Goal: Information Seeking & Learning: Get advice/opinions

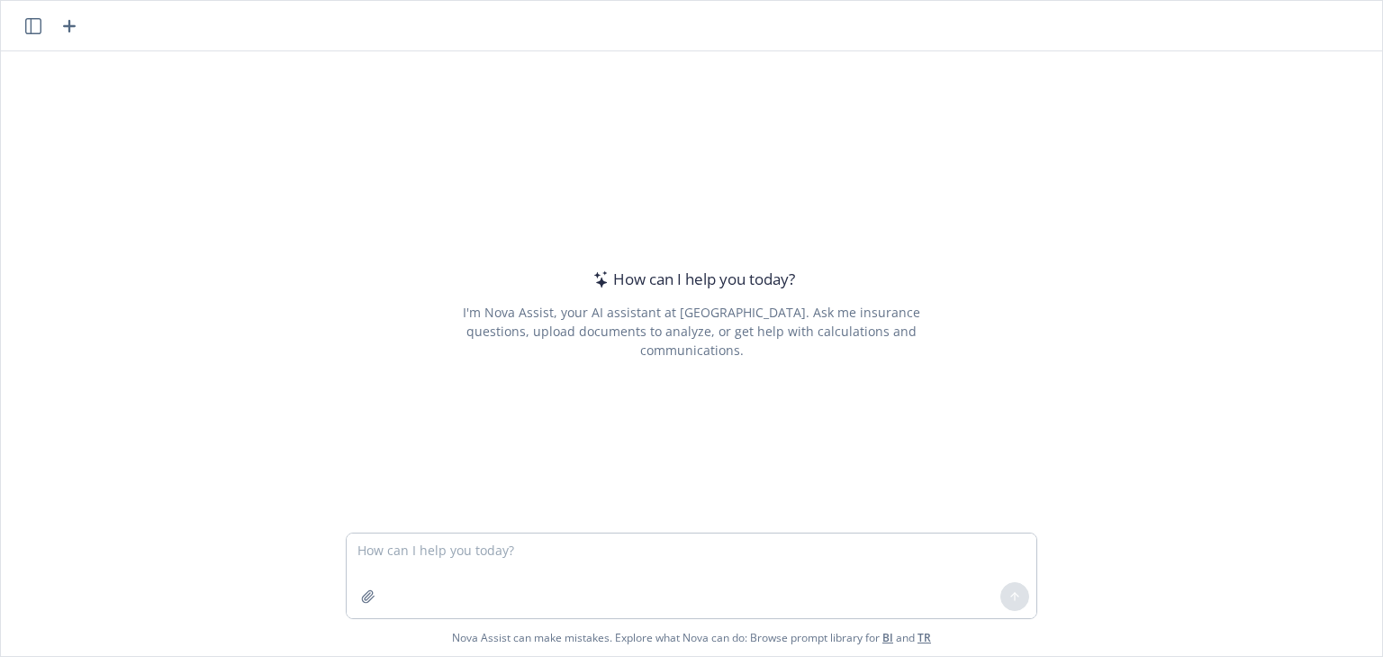
click at [526, 558] on textarea at bounding box center [692, 575] width 690 height 85
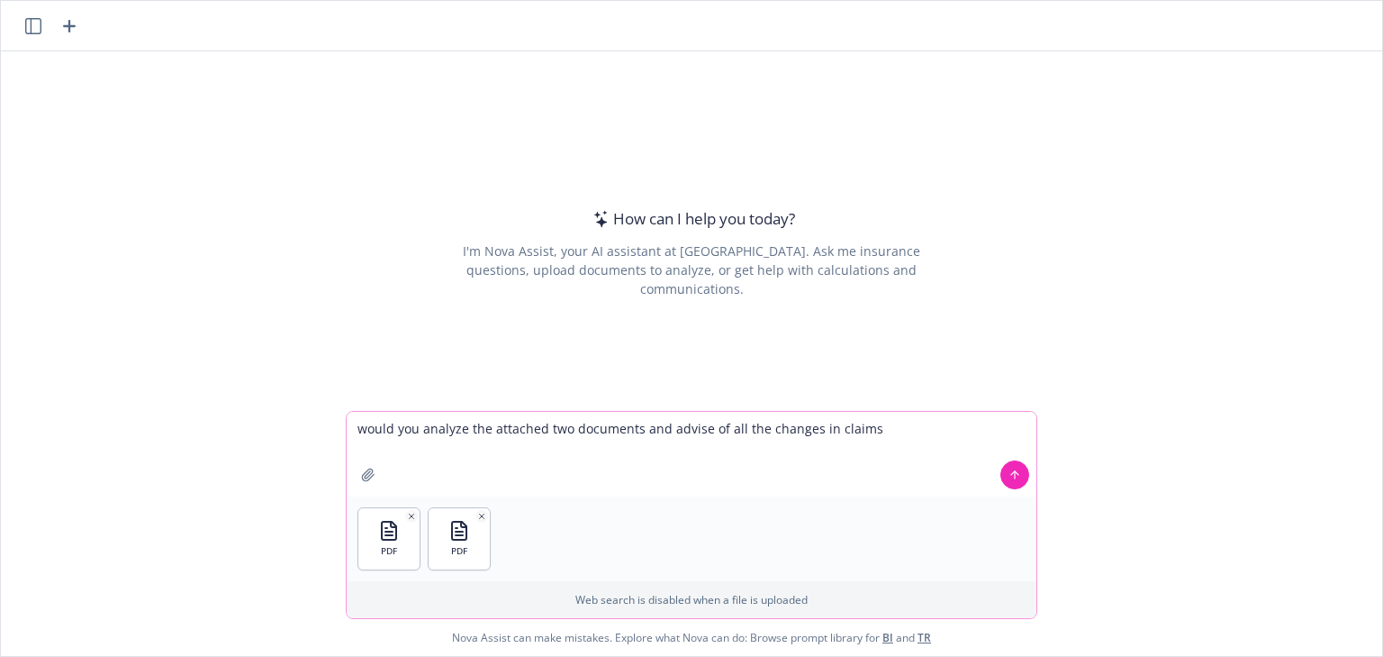
drag, startPoint x: 775, startPoint y: 439, endPoint x: 745, endPoint y: 438, distance: 29.7
click at [772, 439] on textarea "would you analyze the attached two documents and advise of all the changes in c…" at bounding box center [692, 454] width 690 height 85
drag, startPoint x: 422, startPoint y: 429, endPoint x: 461, endPoint y: 429, distance: 38.7
click at [461, 429] on textarea "would you analyze the attached two documents and advise of all the changes in c…" at bounding box center [692, 454] width 690 height 85
drag, startPoint x: 668, startPoint y: 430, endPoint x: 904, endPoint y: 430, distance: 236.0
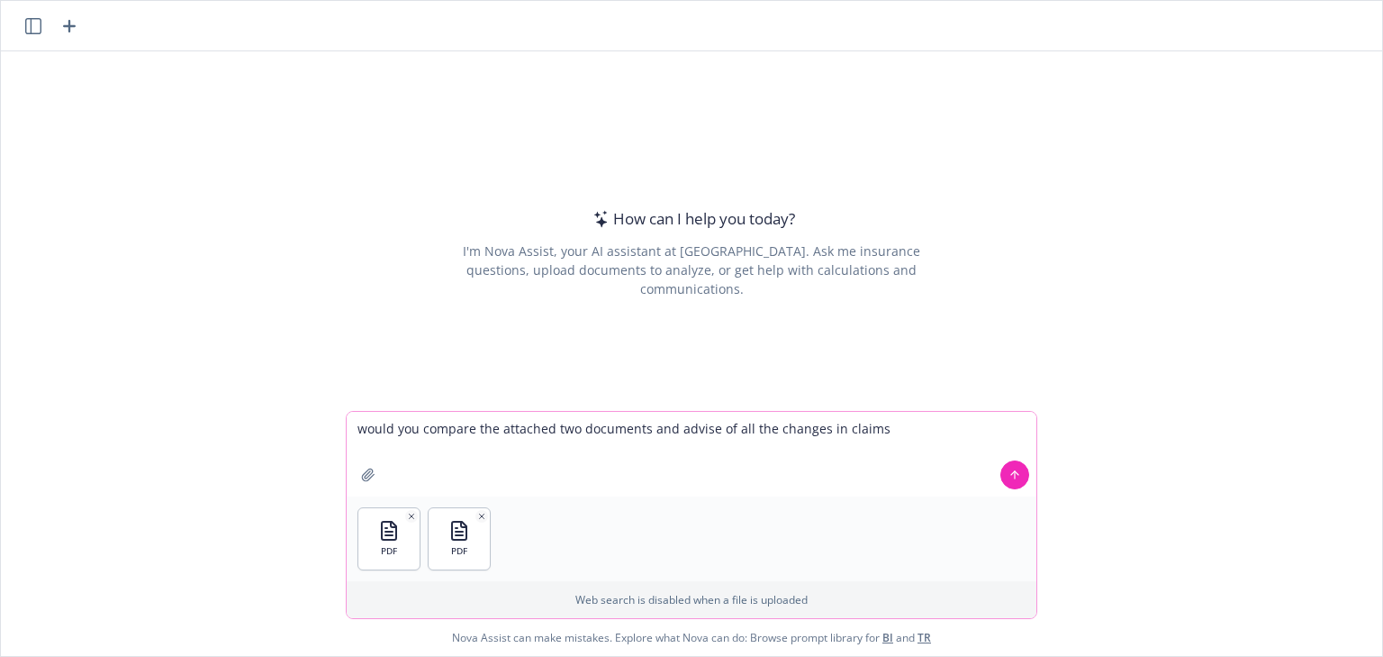
click at [904, 430] on textarea "would you compare the attached two documents and advise of all the changes in c…" at bounding box center [692, 454] width 690 height 85
type textarea "would you compare the attached two documents and analyze all the changes"
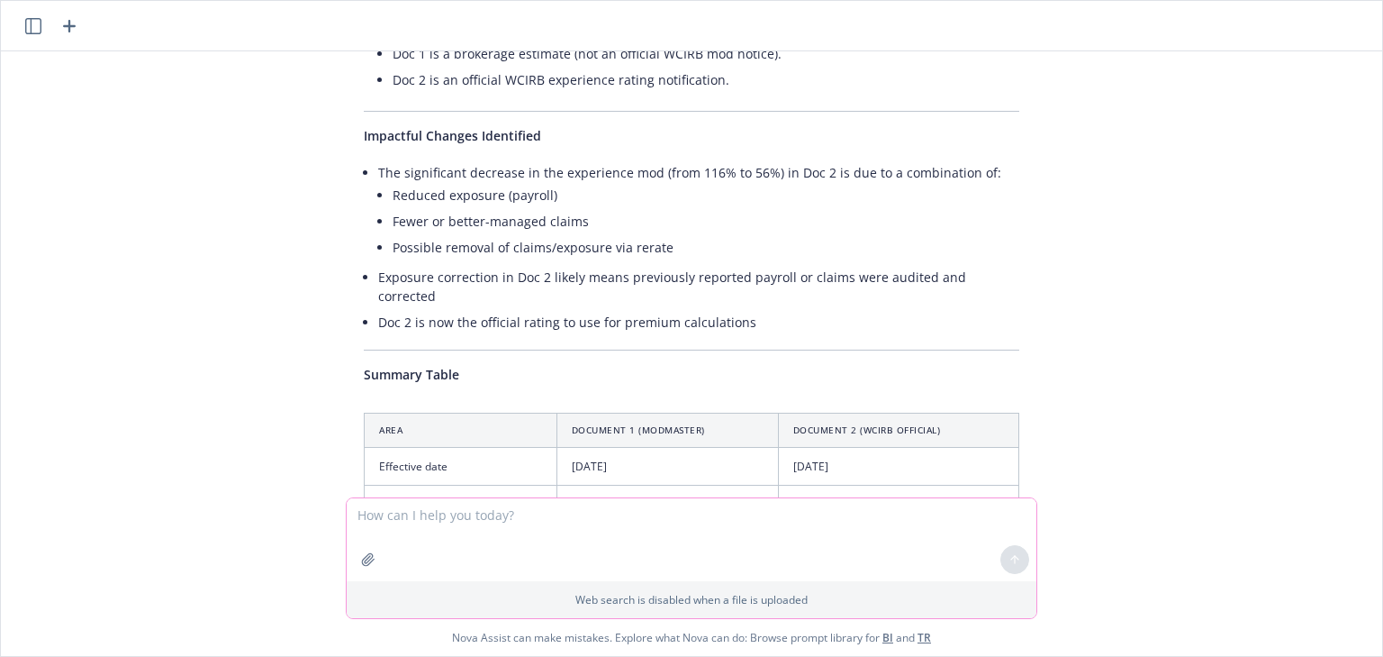
scroll to position [994, 0]
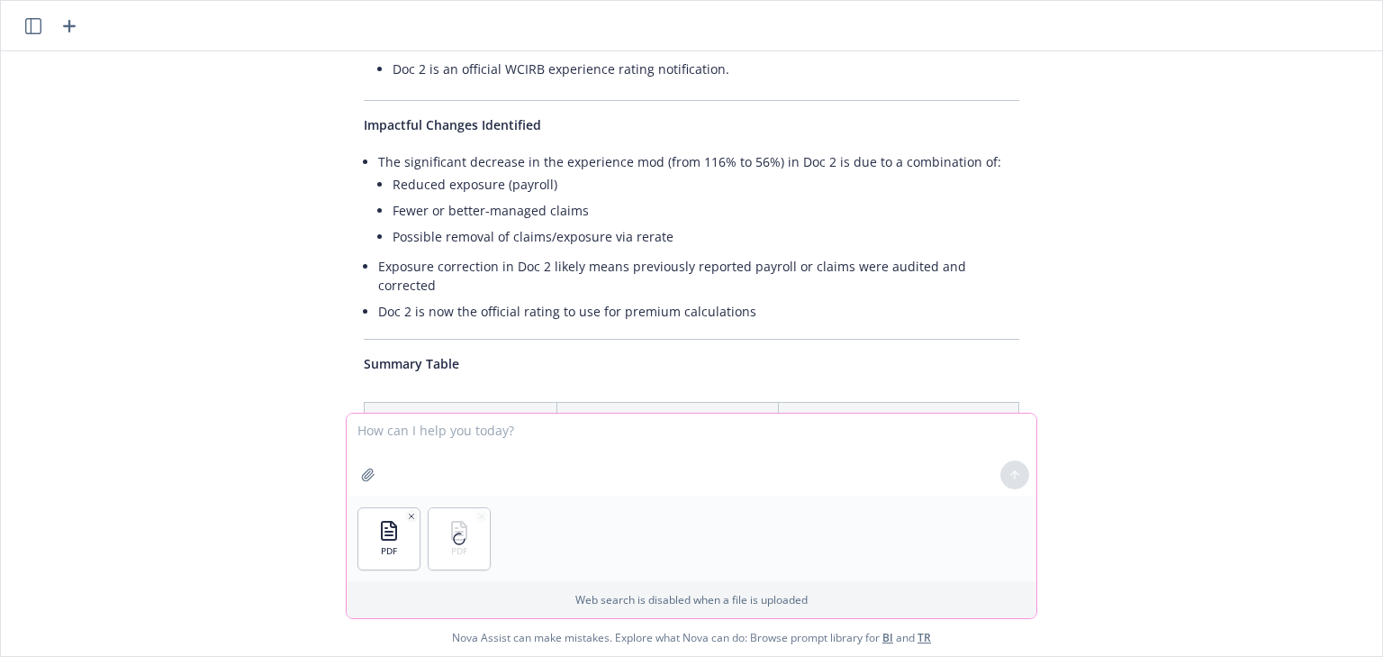
click at [437, 438] on textarea at bounding box center [692, 454] width 690 height 83
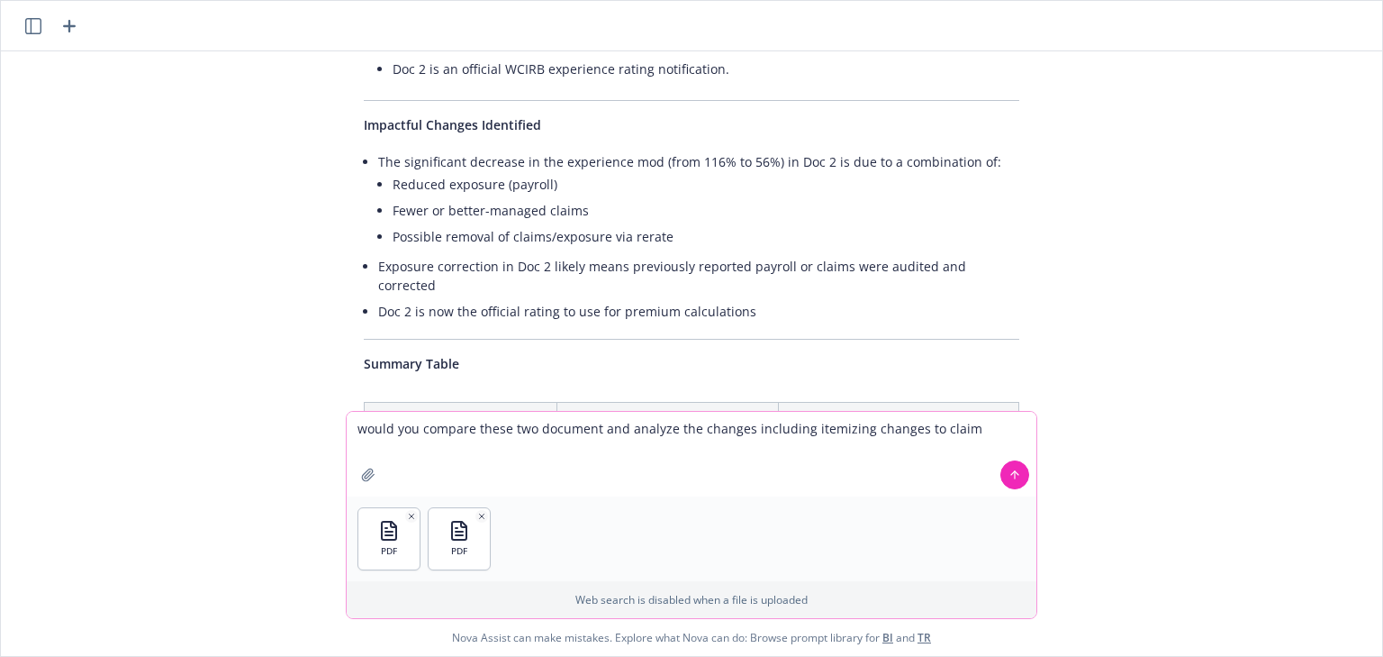
type textarea "would you compare these two document and analyze the changes including itemizin…"
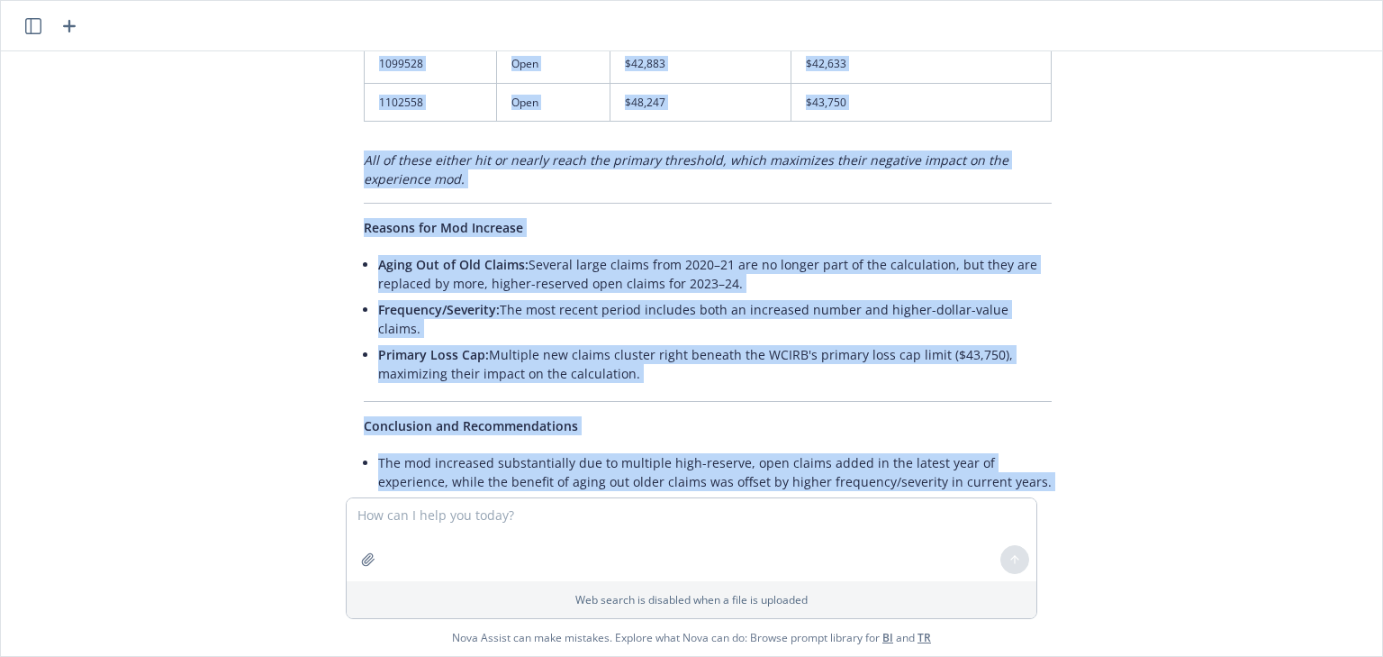
scroll to position [3302, 0]
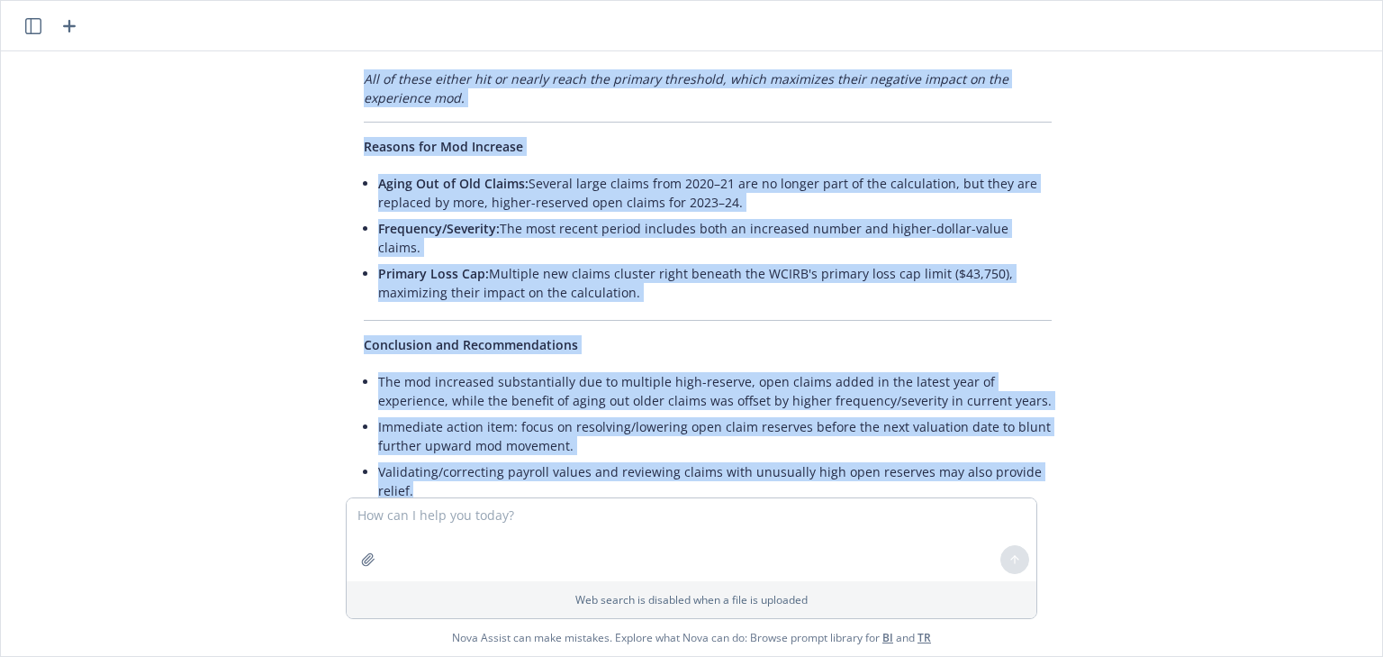
drag, startPoint x: 343, startPoint y: 327, endPoint x: 1017, endPoint y: 454, distance: 685.6
copy div "Loremip do Sitametco Adipisci 0: EL Seddoe Temp Incidi (UtlAboree, doloremag 2/…"
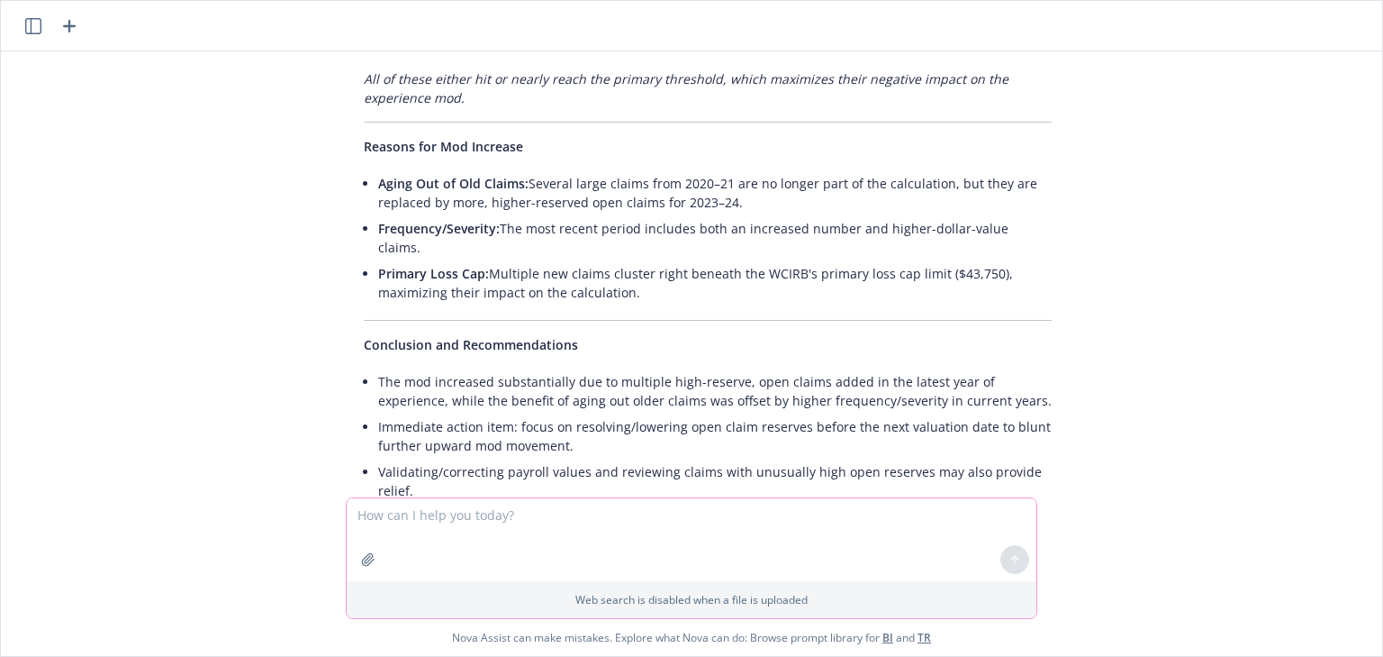
click at [476, 519] on textarea at bounding box center [692, 539] width 690 height 83
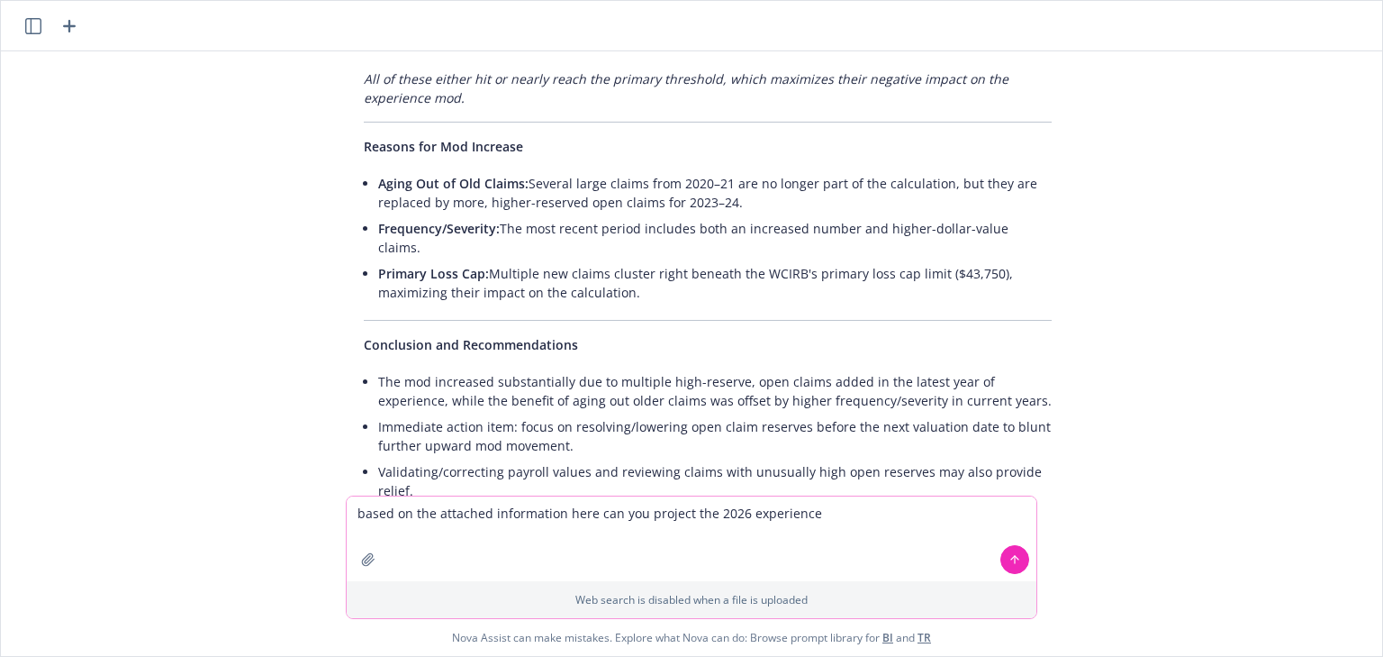
drag, startPoint x: 738, startPoint y: 511, endPoint x: 749, endPoint y: 512, distance: 11.7
click at [739, 511] on textarea "based on the attached information here can you project the 2026 experience" at bounding box center [692, 538] width 690 height 85
click at [839, 512] on textarea "based on the attached information here can you project the 2026 CA experience" at bounding box center [692, 538] width 690 height 85
type textarea "based on the attached information here can you project the 2026 CA experience m…"
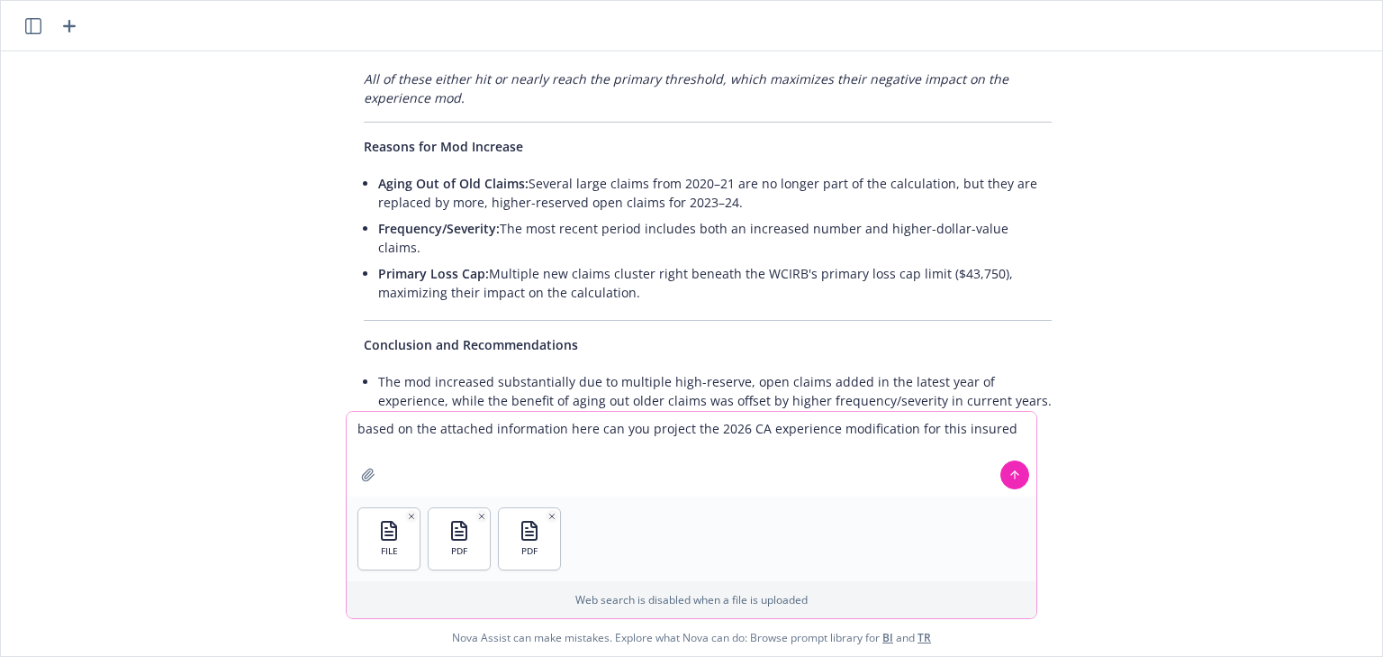
click at [1011, 479] on icon at bounding box center [1015, 474] width 13 height 13
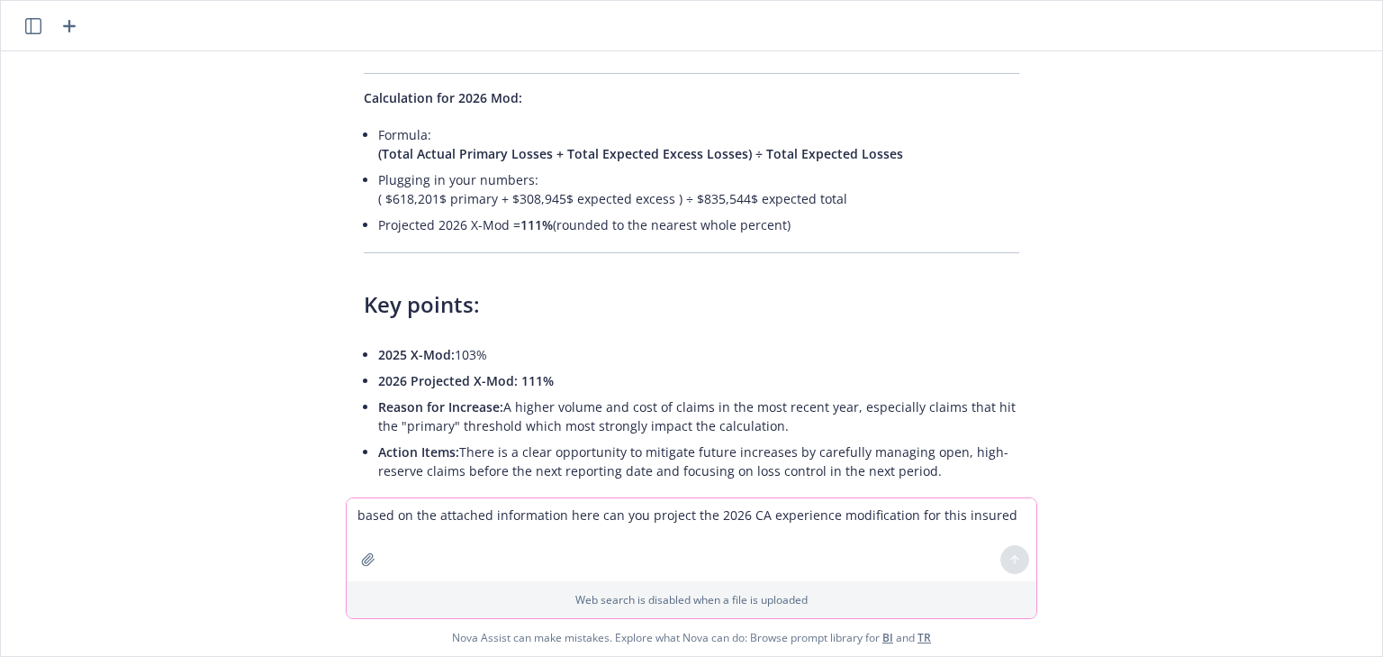
scroll to position [4735, 0]
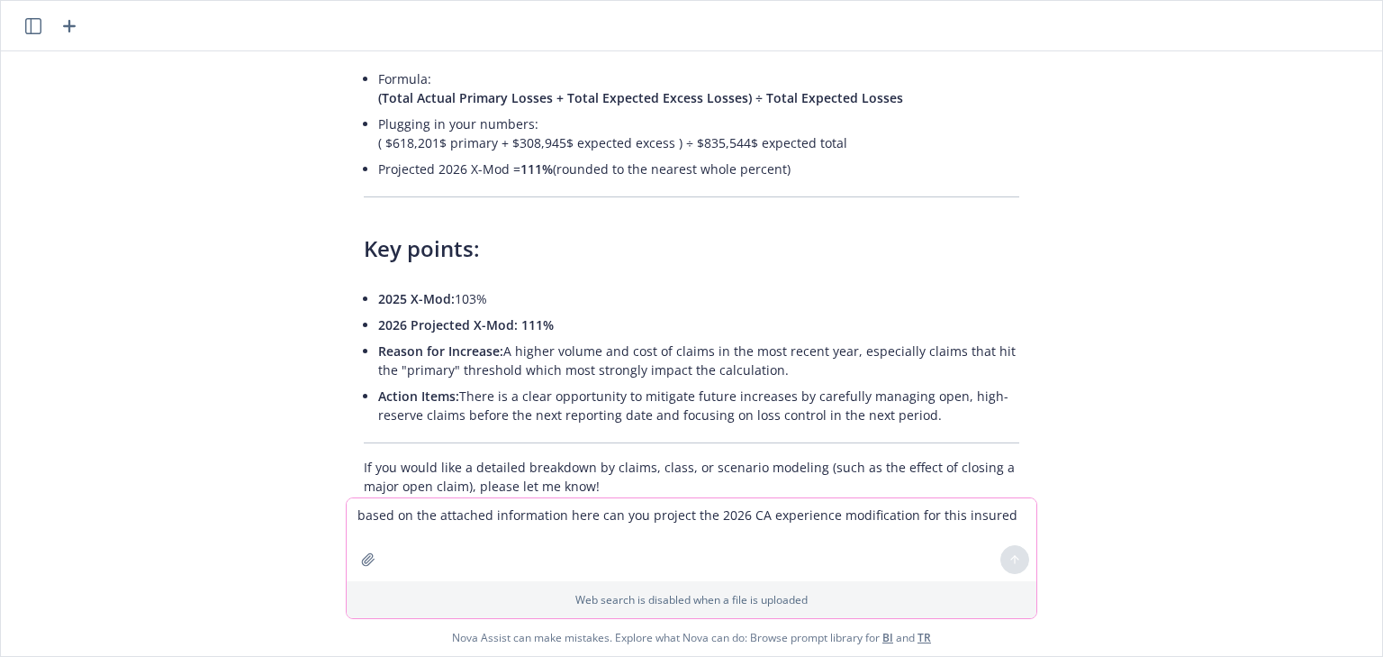
drag, startPoint x: 323, startPoint y: 240, endPoint x: 962, endPoint y: 369, distance: 651.5
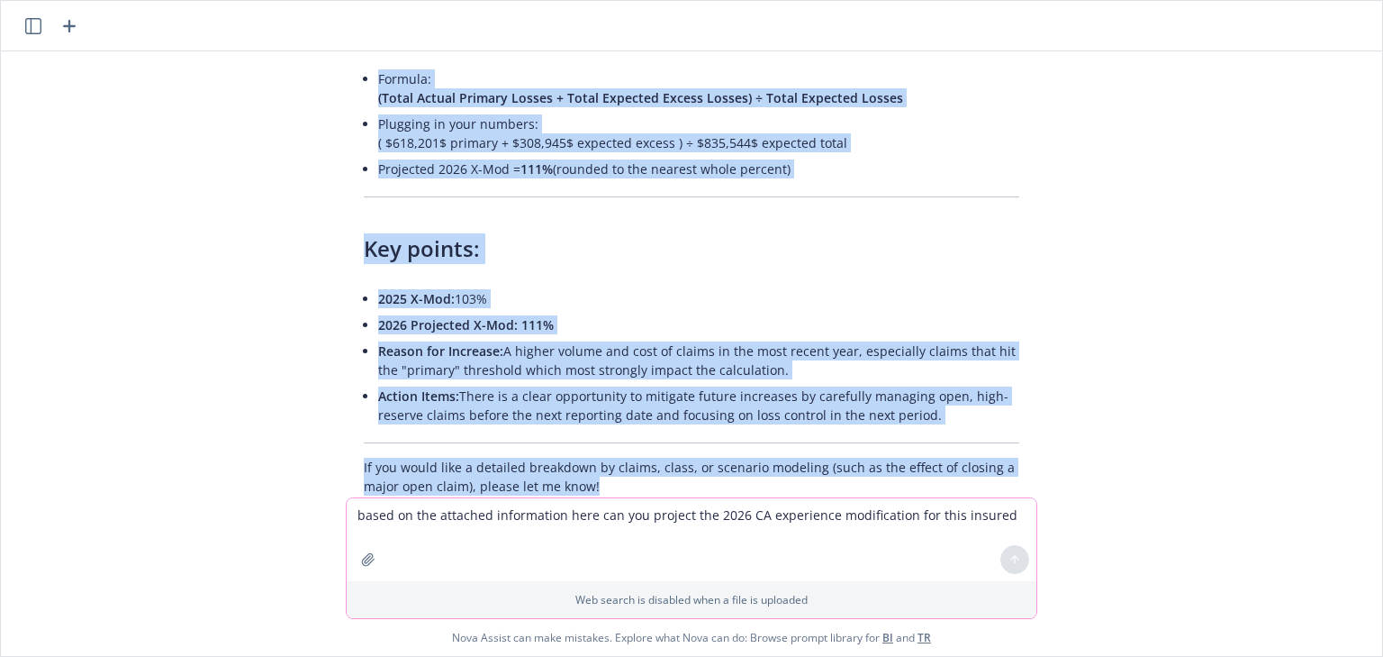
drag, startPoint x: 352, startPoint y: 264, endPoint x: 1021, endPoint y: 486, distance: 705.2
click at [1039, 494] on div "pdf 2026 Projection.pdf pdf 2025 Ex Mod Worksheet 56%.pdf would you compare the…" at bounding box center [692, 274] width 1382 height 446
copy div "Based on your attached files (2025 X-Mod worksheet, the latest audit statement,…"
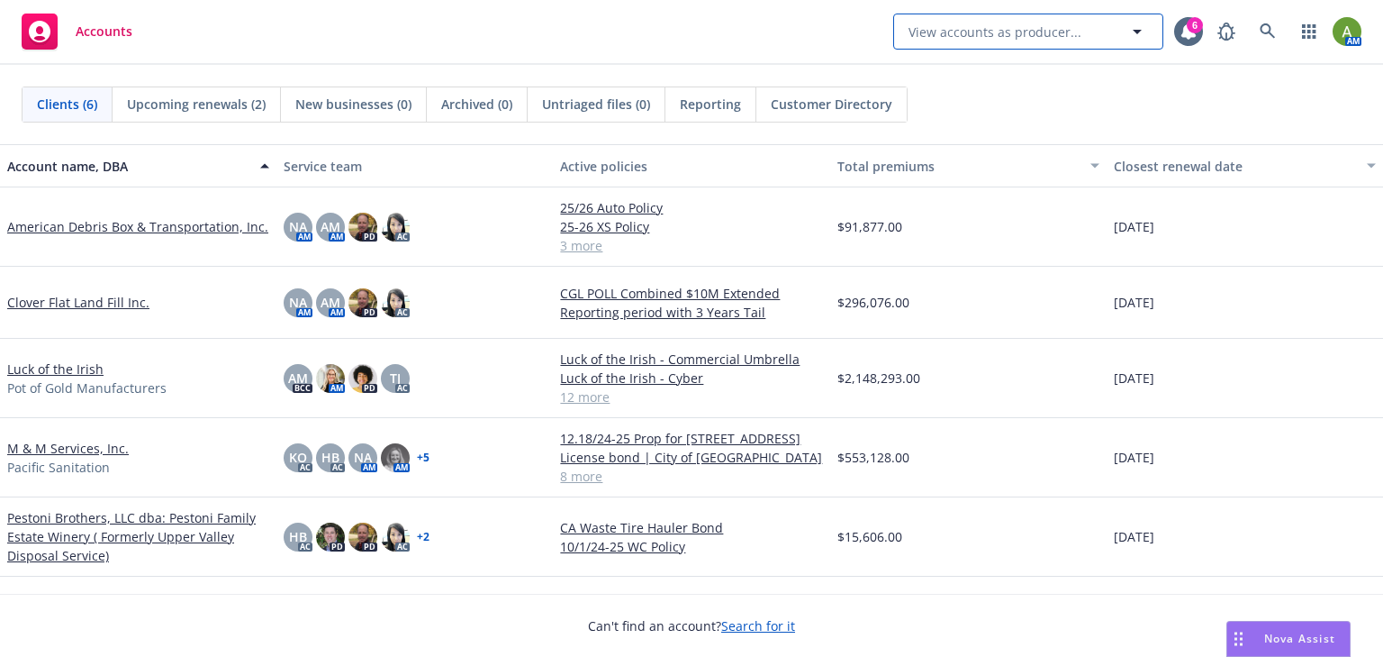
click at [940, 32] on span "View accounts as producer..." at bounding box center [995, 32] width 173 height 19
type input "exchange bank"
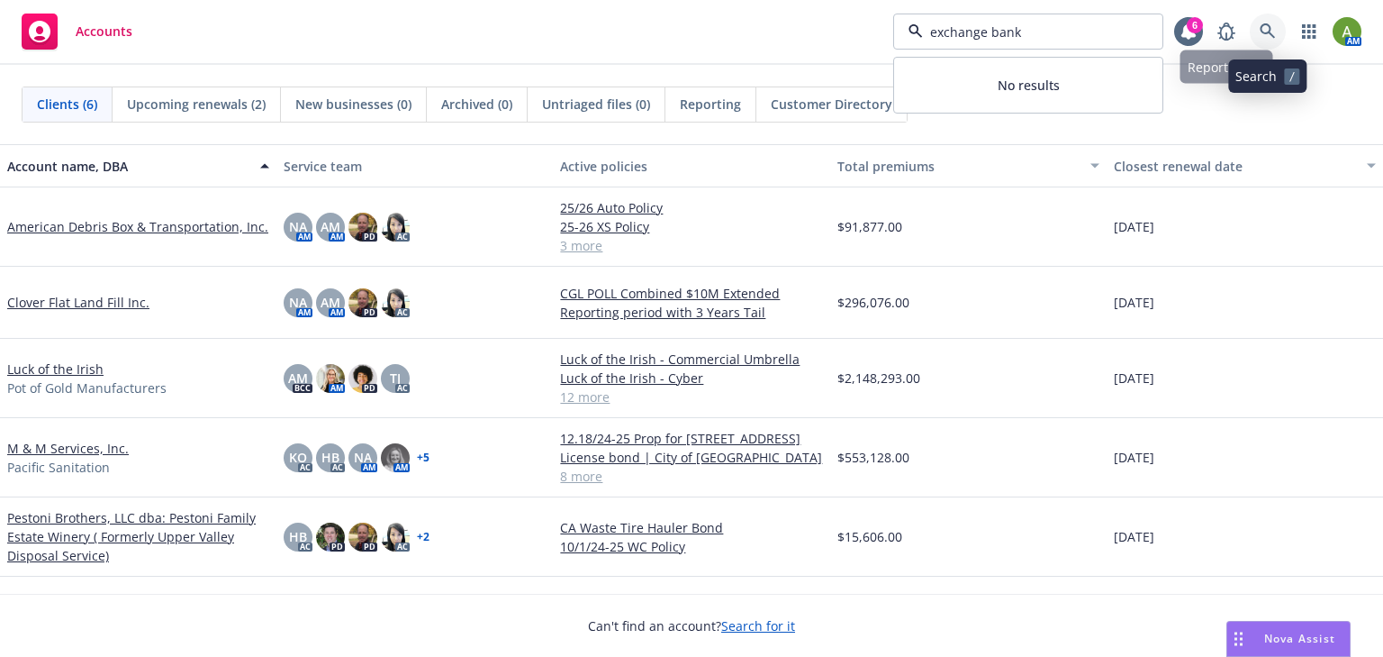
click at [1272, 38] on icon at bounding box center [1268, 31] width 16 height 16
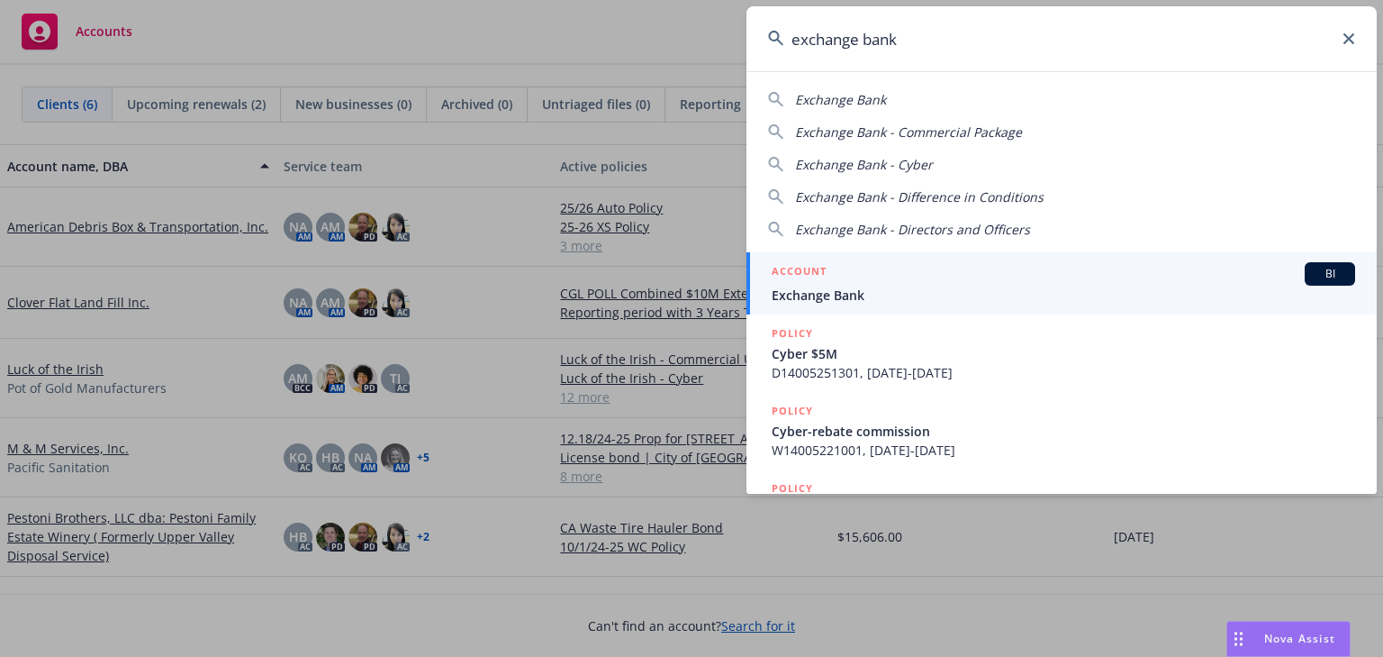
click at [875, 102] on span "Exchange Bank" at bounding box center [840, 99] width 91 height 17
type input "Exchange Bank"
